Goal: Check status: Check status

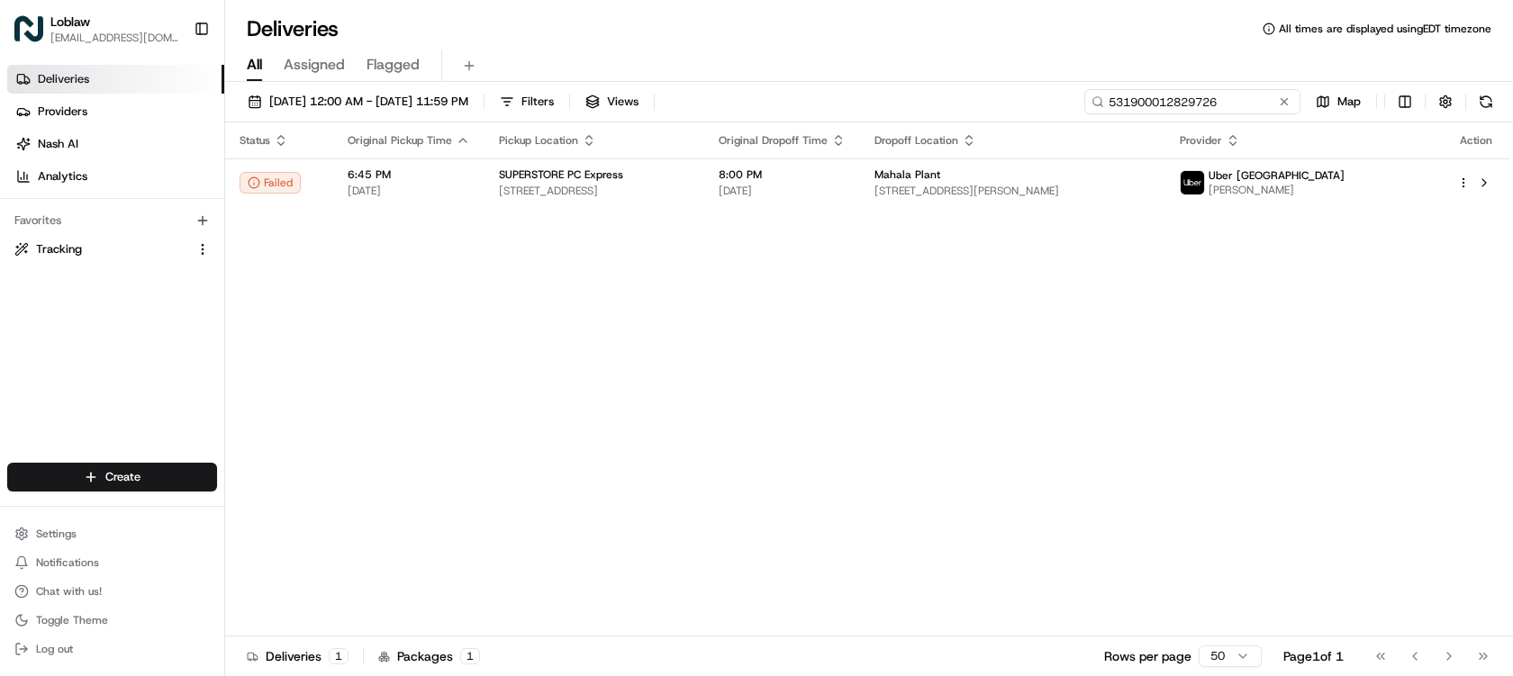
click at [1242, 101] on input "531900012829726" at bounding box center [1192, 101] width 216 height 25
paste input "3284"
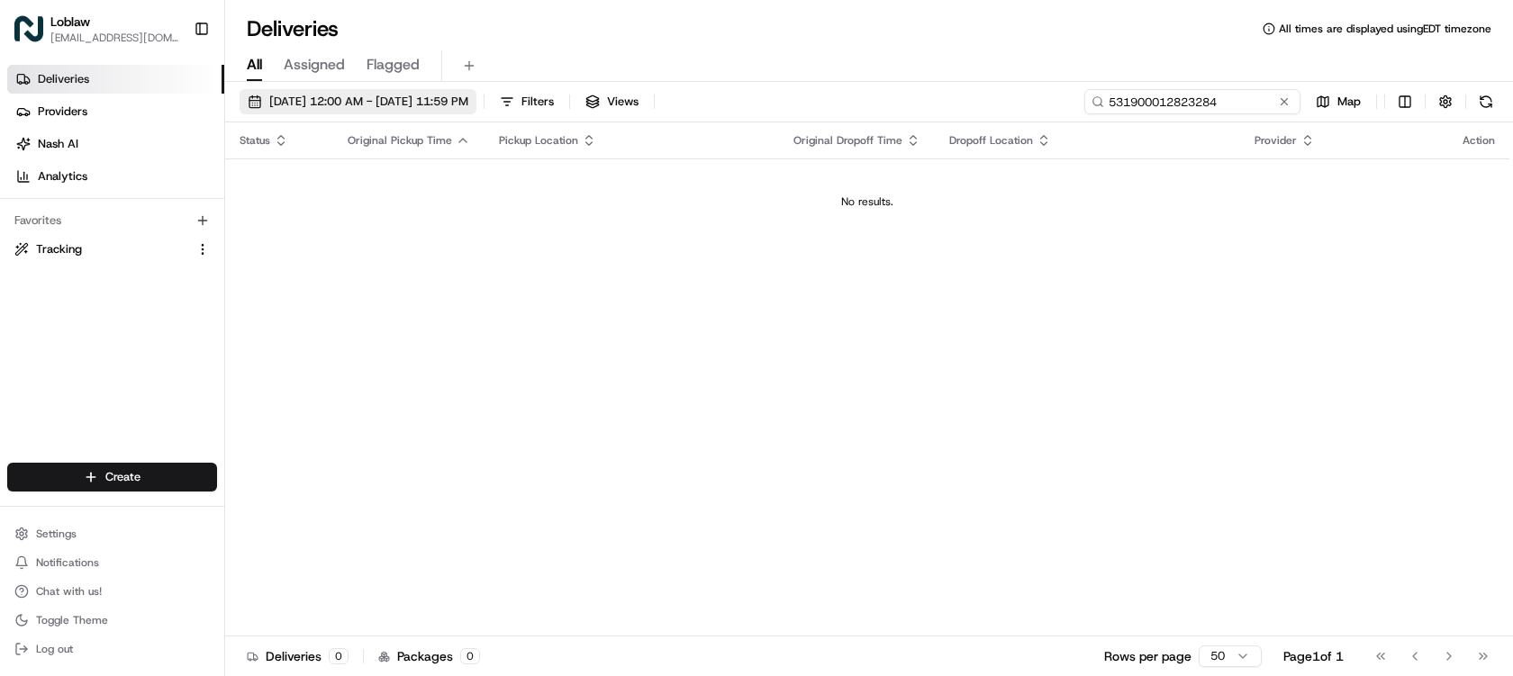
type input "531900012823284"
click at [367, 98] on span "[DATE] 12:00 AM - [DATE] 11:59 PM" at bounding box center [368, 102] width 199 height 16
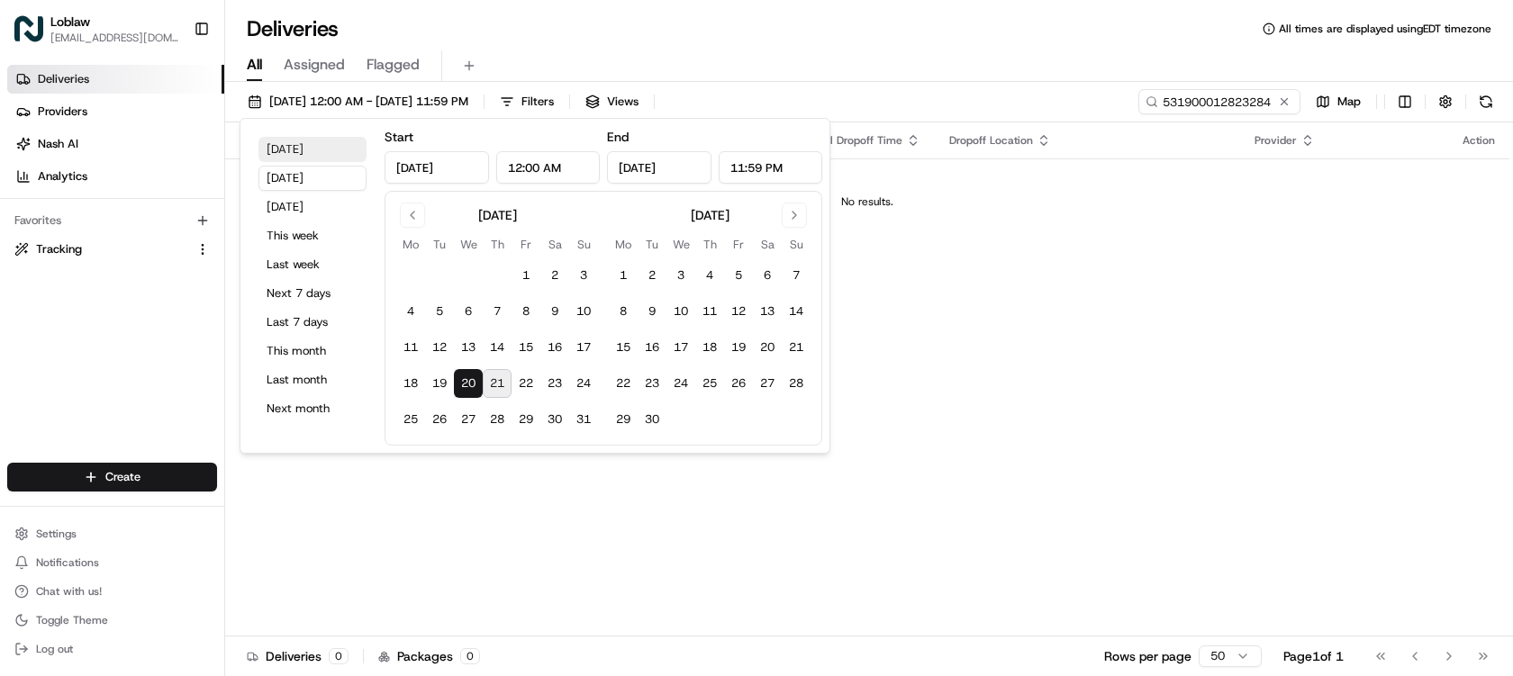
click at [313, 153] on button "[DATE]" at bounding box center [313, 149] width 108 height 25
type input "[DATE]"
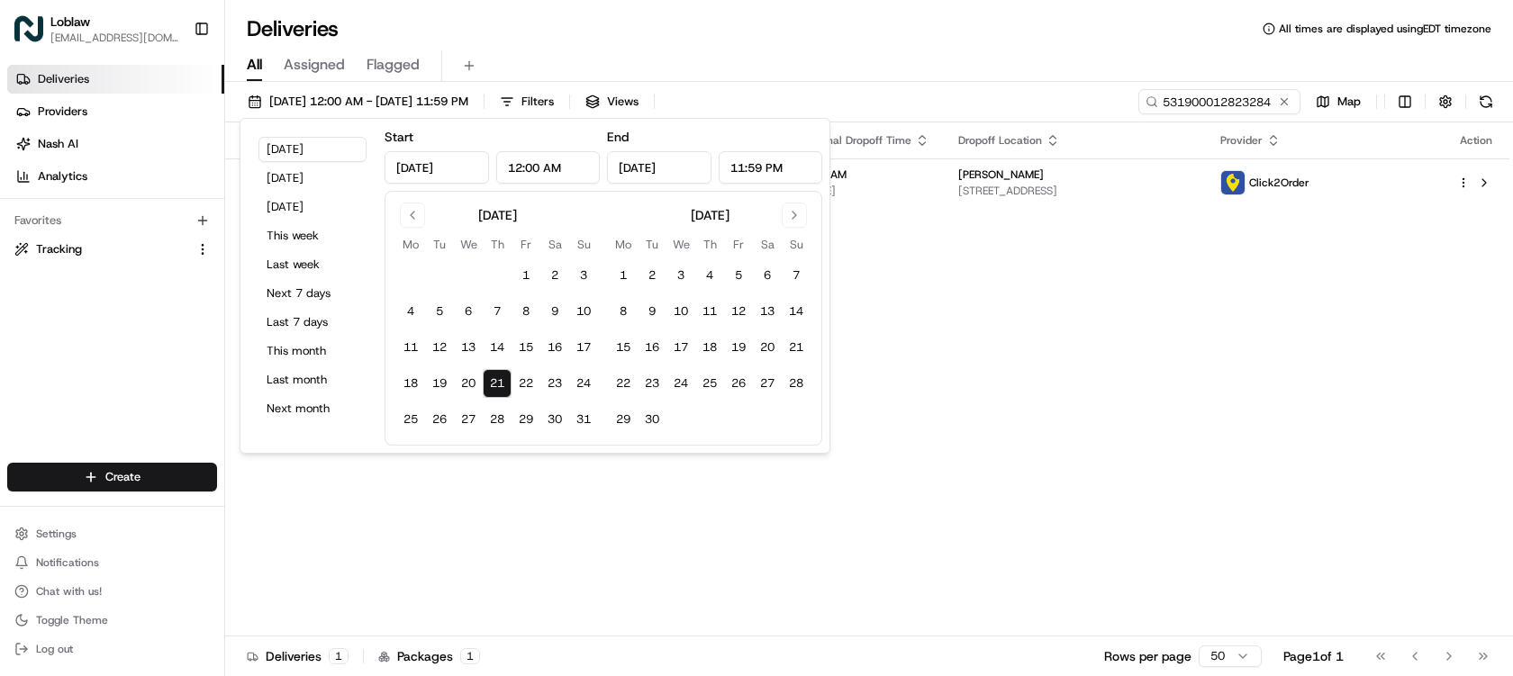
click at [934, 47] on div "All Assigned Flagged" at bounding box center [869, 62] width 1288 height 39
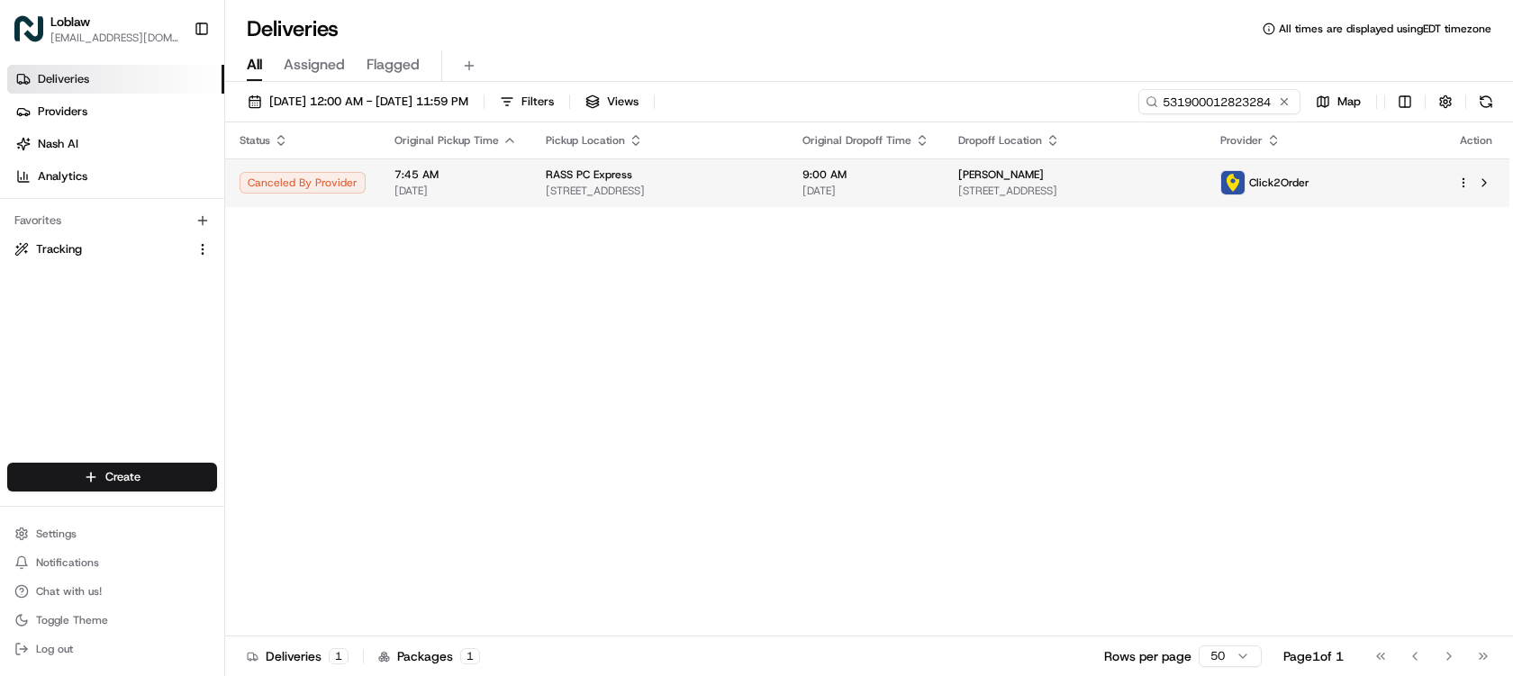
click at [1033, 188] on span "[STREET_ADDRESS]" at bounding box center [1074, 191] width 233 height 14
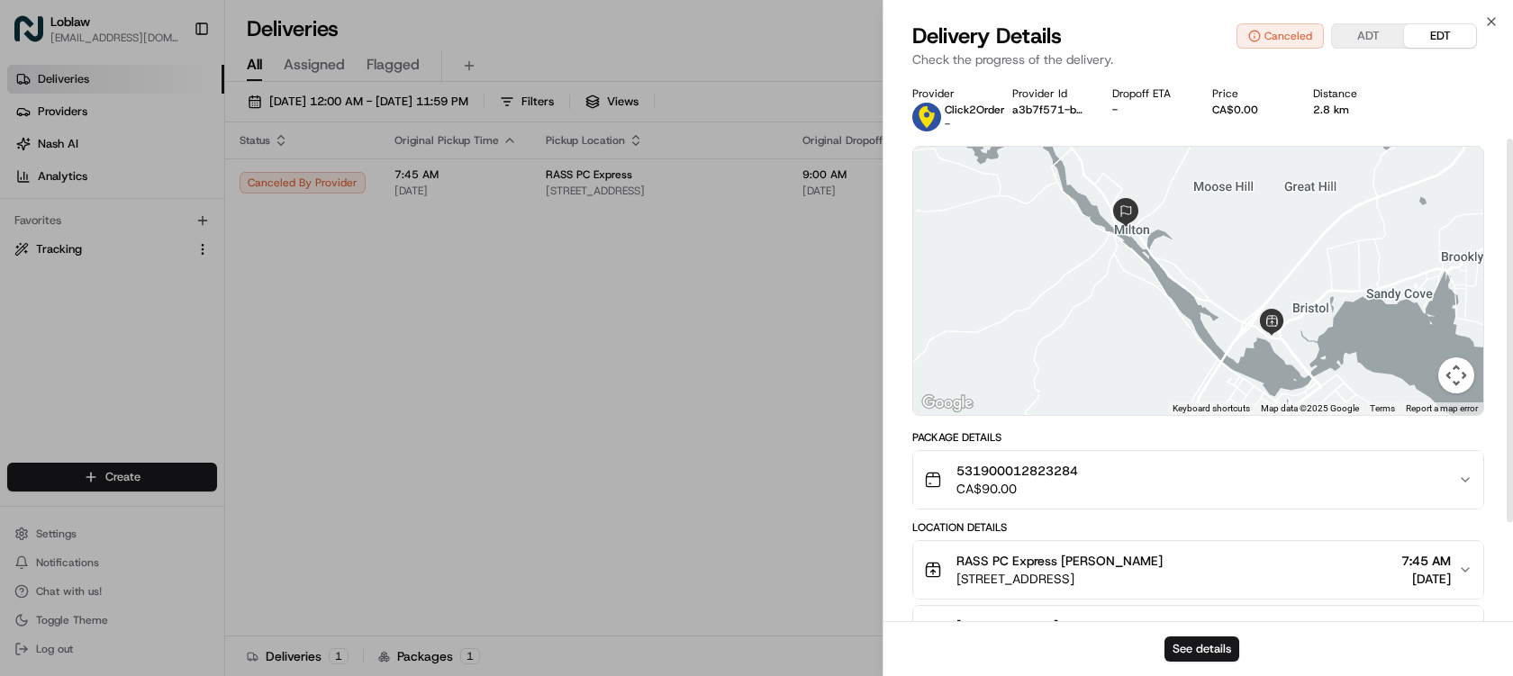
scroll to position [231, 0]
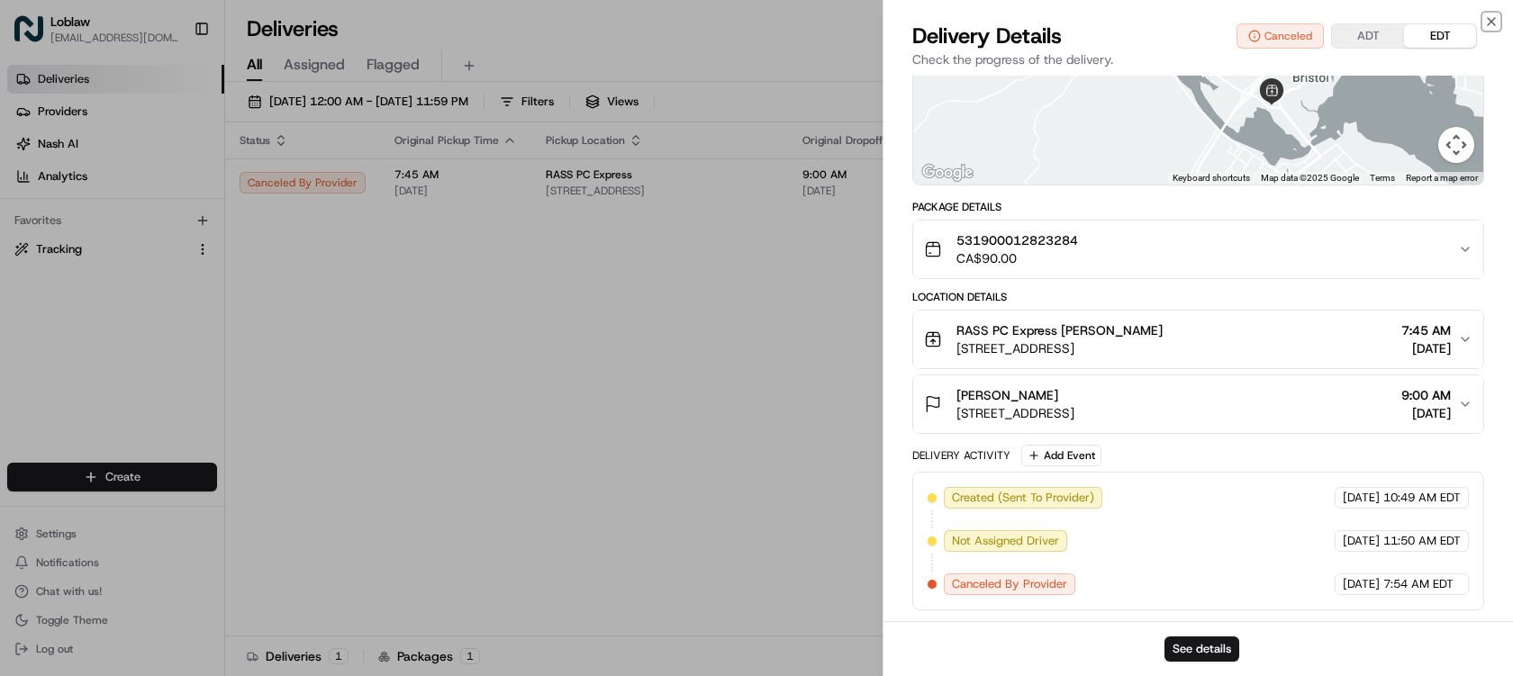
click at [1491, 17] on icon "button" at bounding box center [1491, 21] width 14 height 14
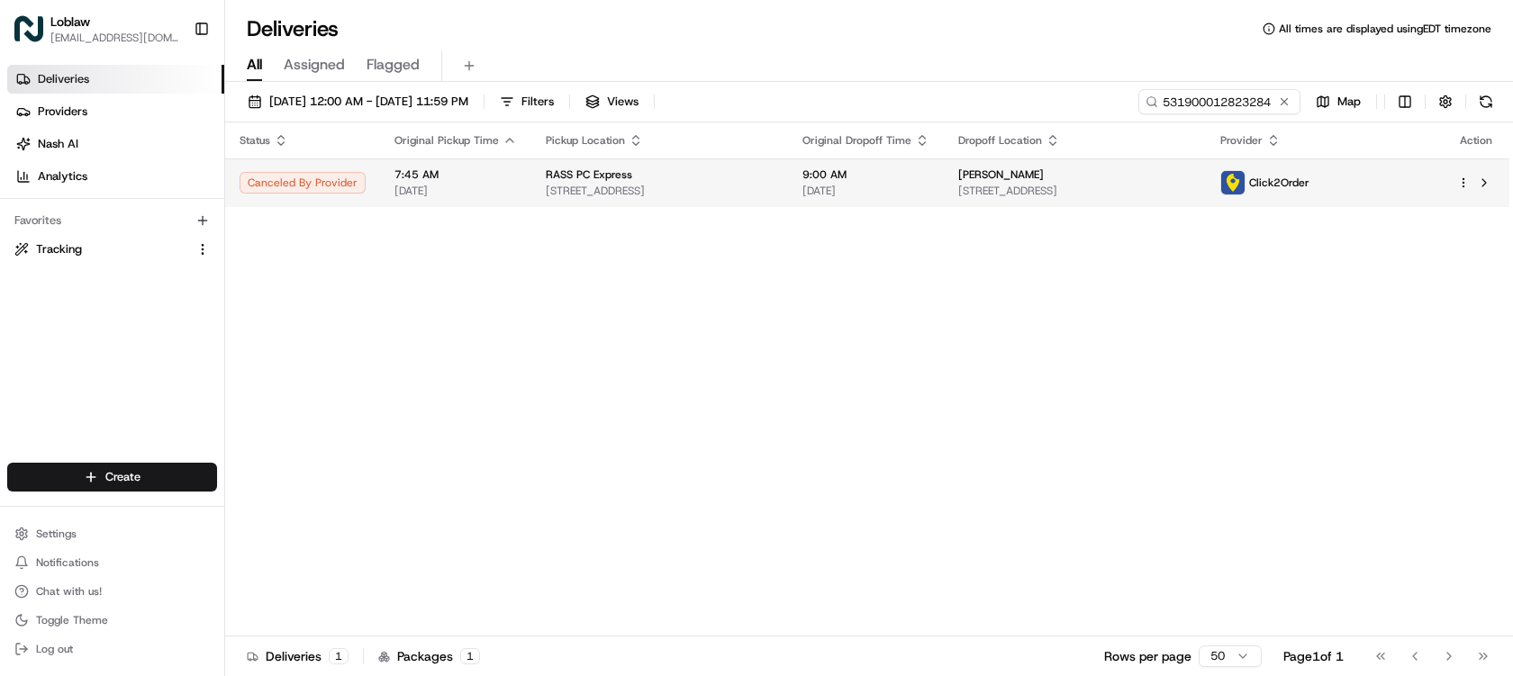
click at [855, 194] on span "[DATE]" at bounding box center [866, 191] width 127 height 14
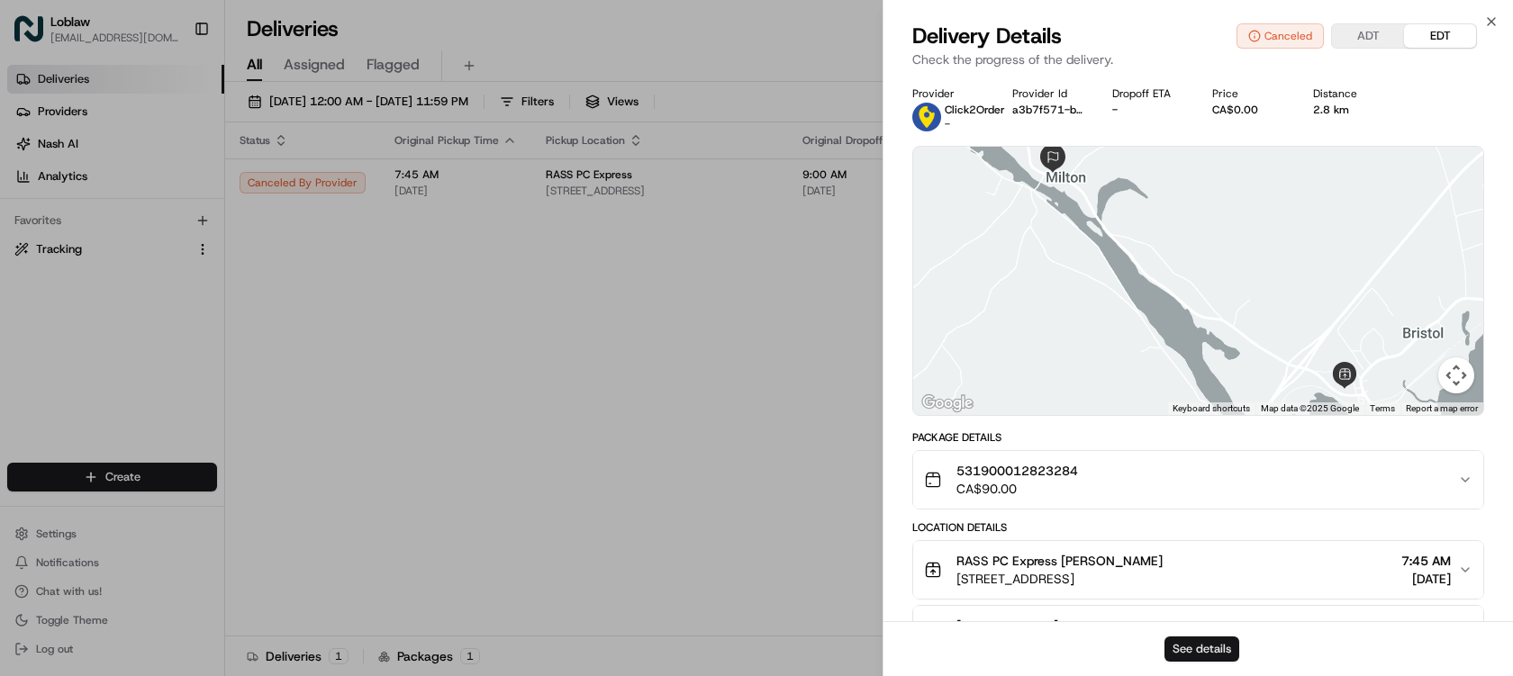
click at [1228, 649] on button "See details" at bounding box center [1202, 649] width 75 height 25
click at [1493, 21] on icon "button" at bounding box center [1491, 21] width 14 height 14
